Goal: Find specific page/section

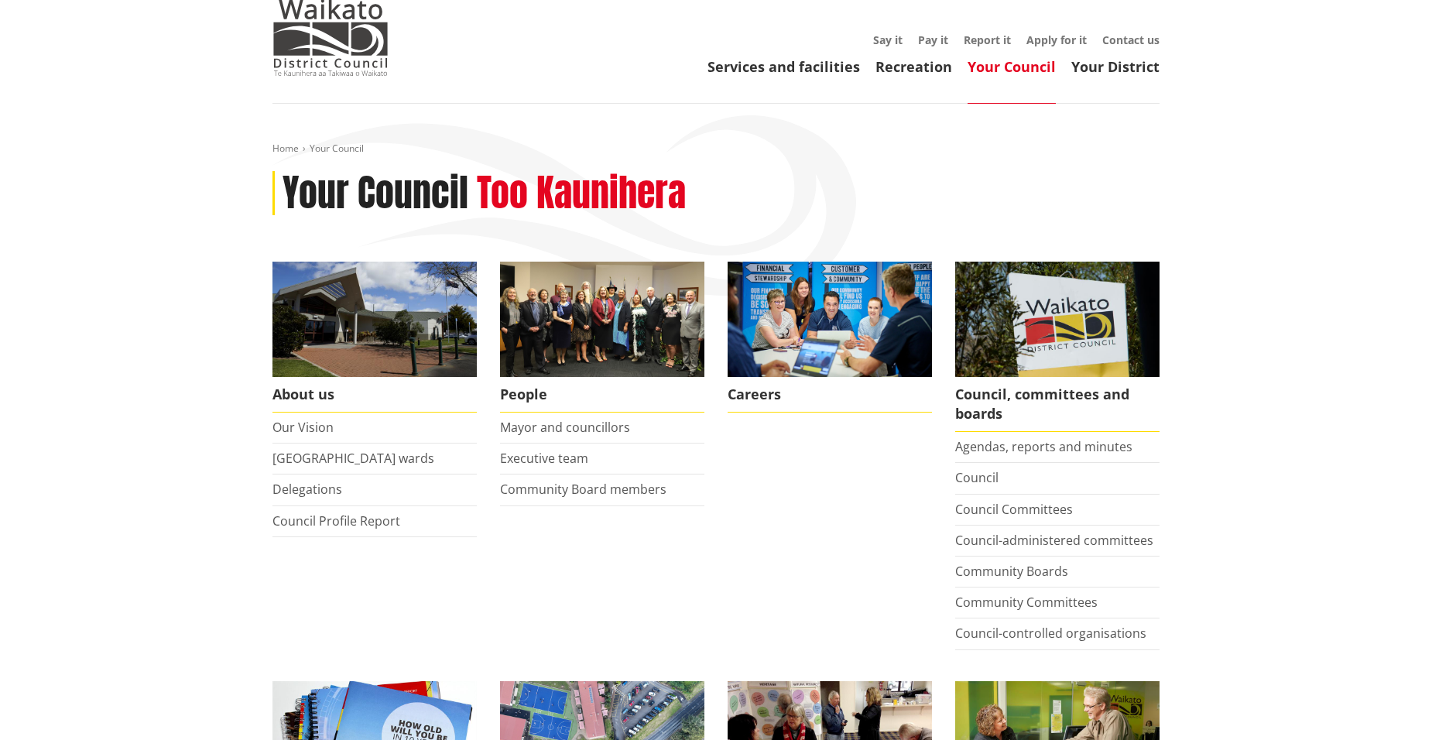
scroll to position [77, 0]
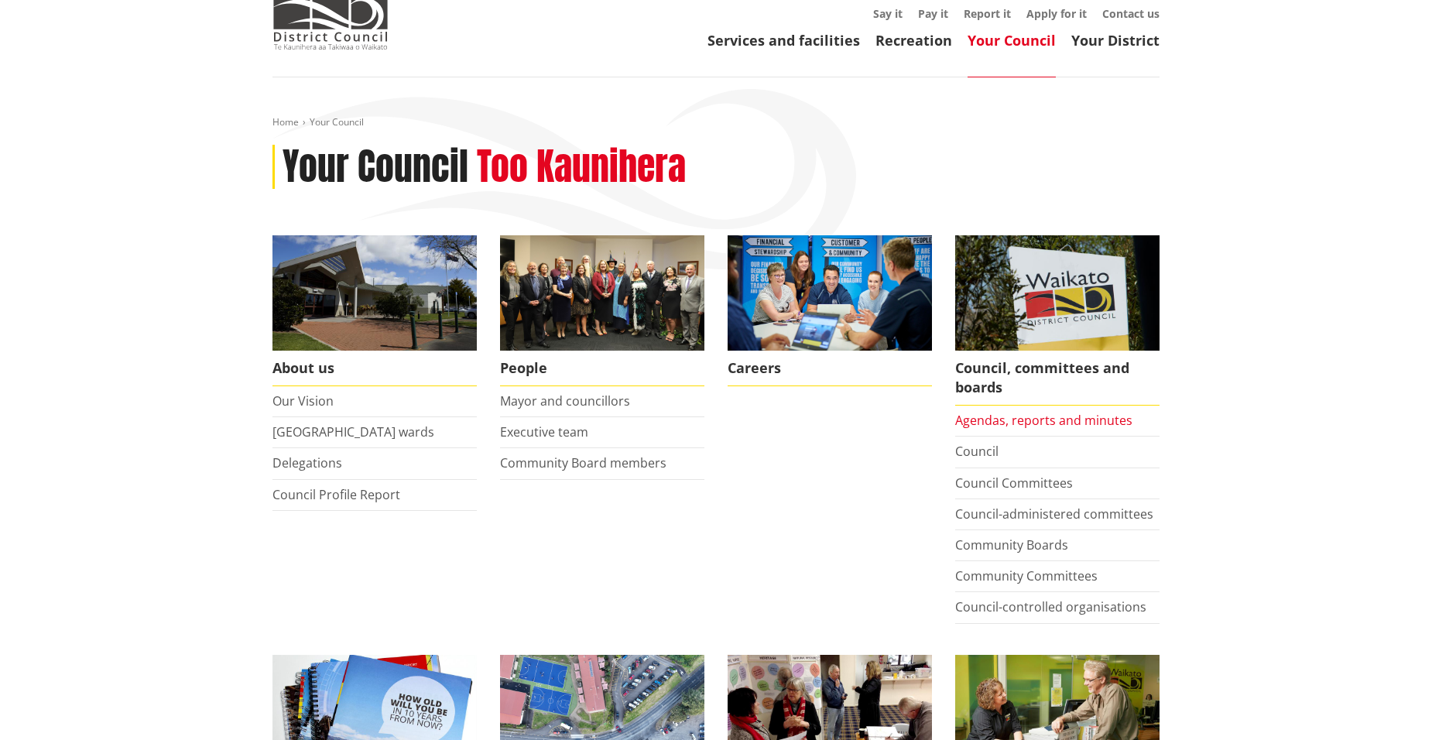
click at [997, 423] on link "Agendas, reports and minutes" at bounding box center [1043, 420] width 177 height 17
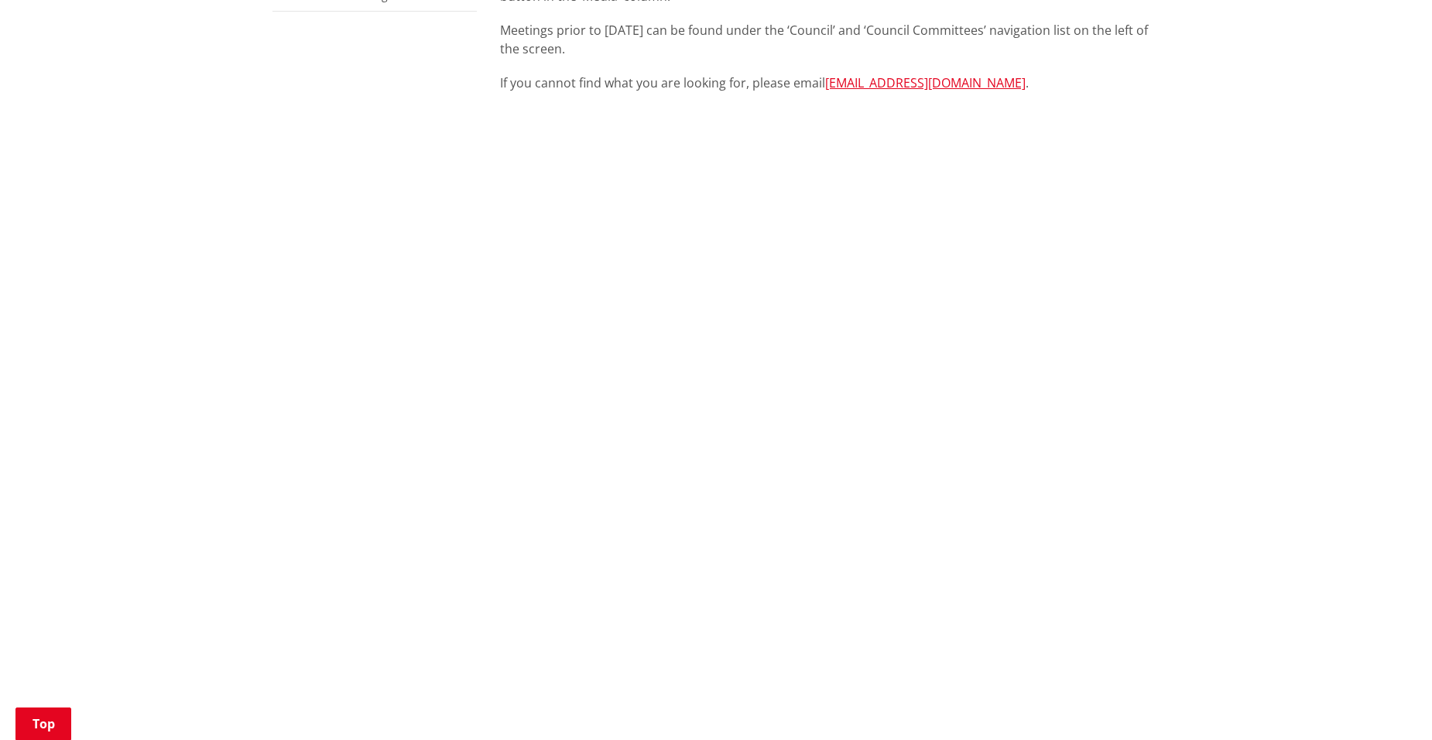
scroll to position [619, 0]
